Goal: Transaction & Acquisition: Purchase product/service

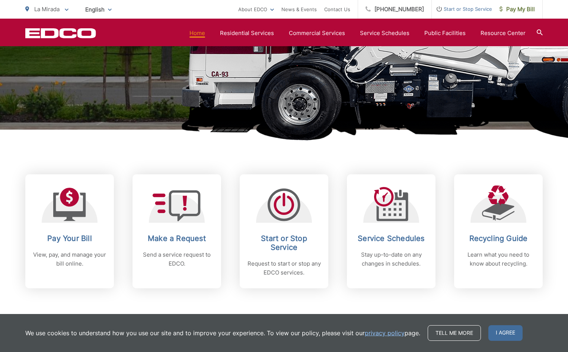
scroll to position [298, 0]
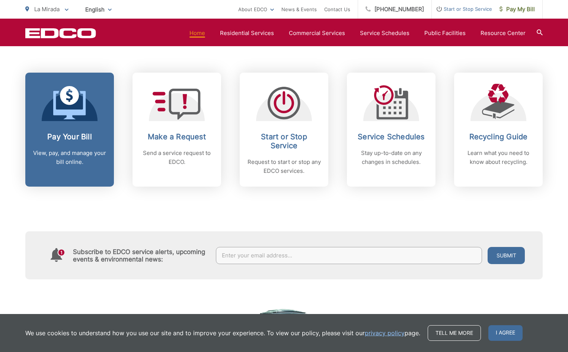
click at [72, 157] on p "View, pay, and manage your bill online." at bounding box center [70, 158] width 74 height 18
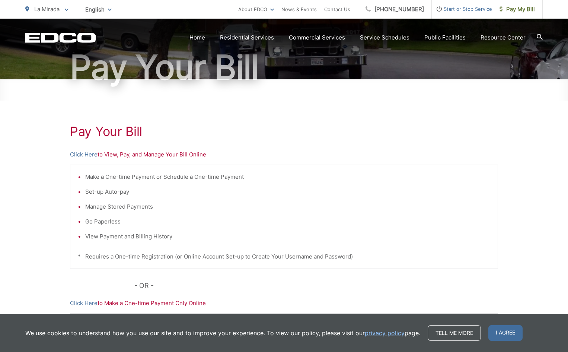
scroll to position [178, 0]
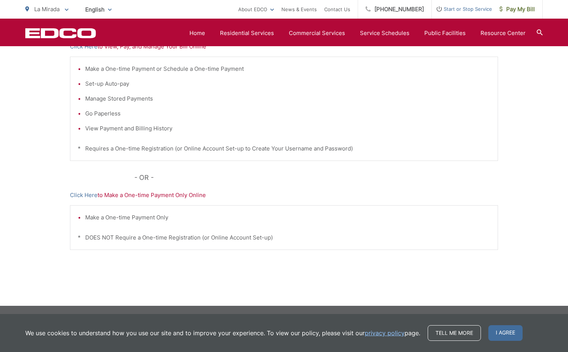
click at [161, 194] on p "Click Here to Make a One-time Payment Only Online" at bounding box center [284, 195] width 428 height 9
click at [86, 195] on link "Click Here" at bounding box center [84, 195] width 28 height 9
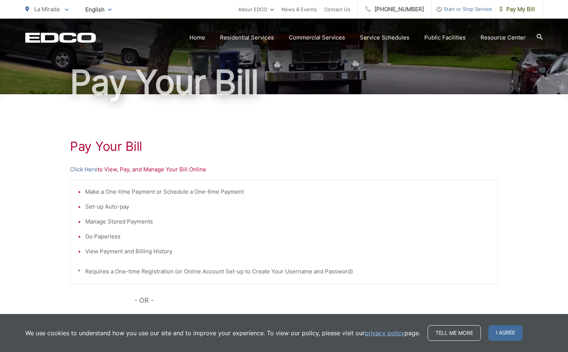
scroll to position [149, 0]
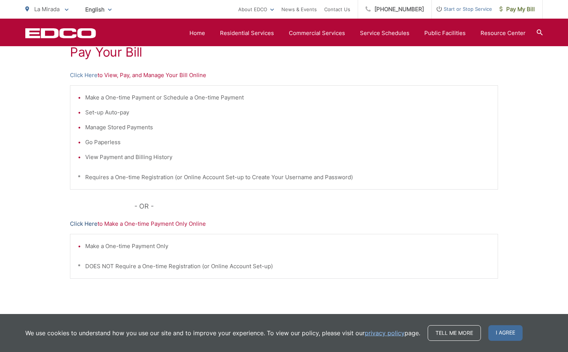
click at [93, 225] on link "Click Here" at bounding box center [84, 223] width 28 height 9
click at [77, 222] on link "Click Here" at bounding box center [84, 223] width 28 height 9
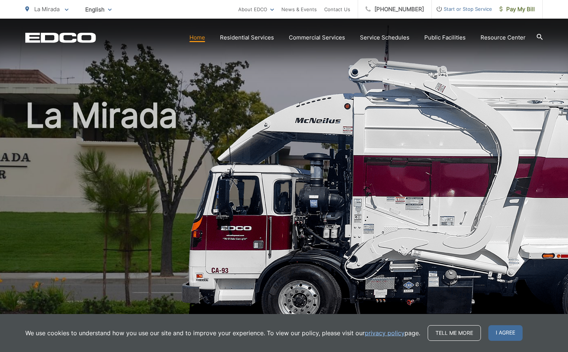
click at [203, 37] on link "Home" at bounding box center [198, 37] width 16 height 9
click at [518, 8] on span "Pay My Bill" at bounding box center [517, 9] width 35 height 9
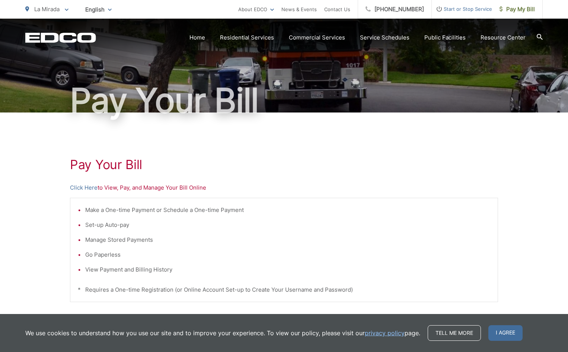
scroll to position [74, 0]
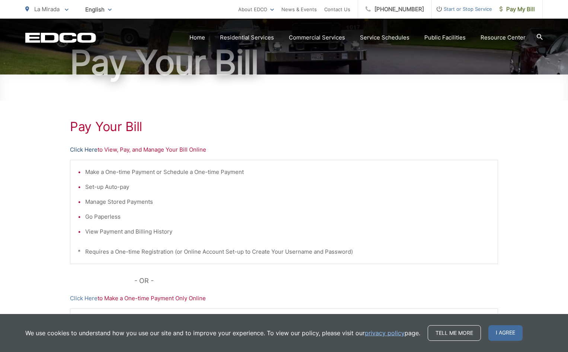
click at [86, 151] on link "Click Here" at bounding box center [84, 149] width 28 height 9
click at [79, 297] on link "Click Here" at bounding box center [84, 298] width 28 height 9
